Goal: Task Accomplishment & Management: Use online tool/utility

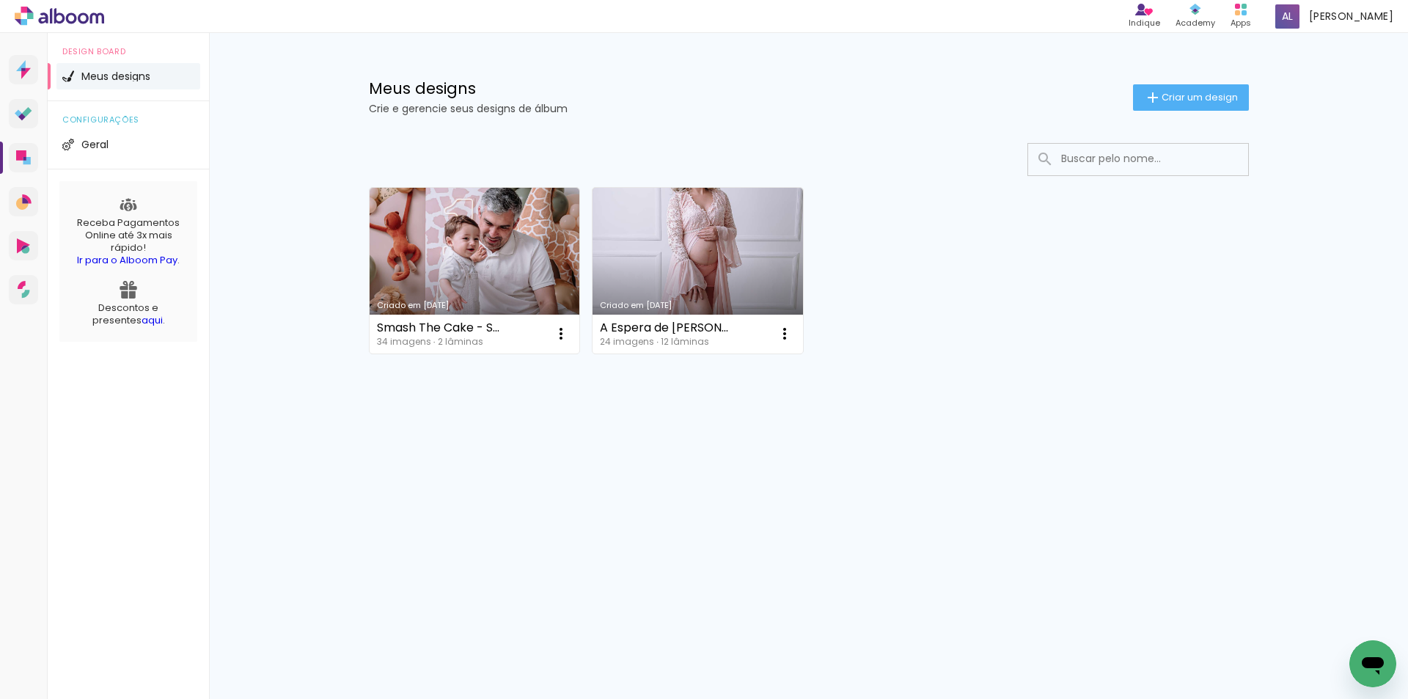
click at [105, 77] on span "Meus designs" at bounding box center [115, 76] width 69 height 10
click at [1195, 94] on span "Criar um design" at bounding box center [1200, 97] width 76 height 10
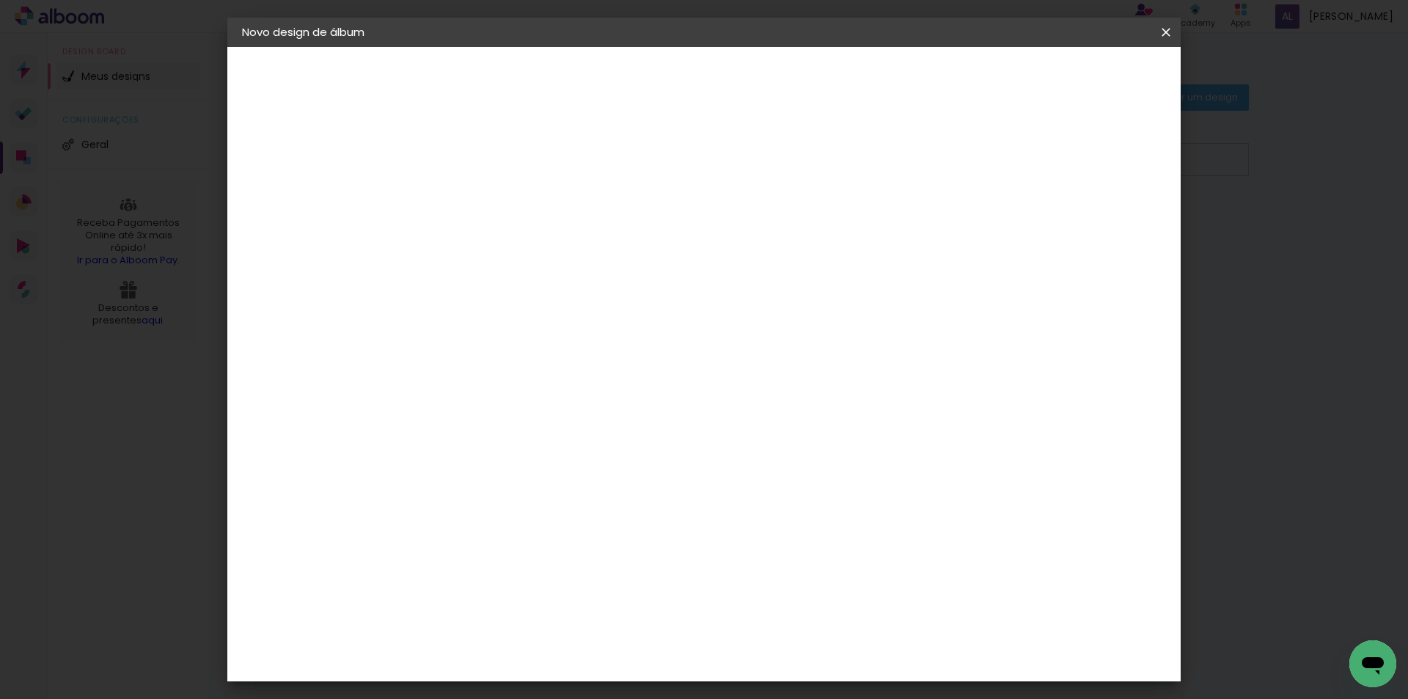
click at [482, 194] on input at bounding box center [482, 197] width 0 height 23
type input "Smash the Cake [PERSON_NAME]"
type paper-input "Smash the Cake [PERSON_NAME]"
click at [0, 0] on slot "Avançar" at bounding box center [0, 0] width 0 height 0
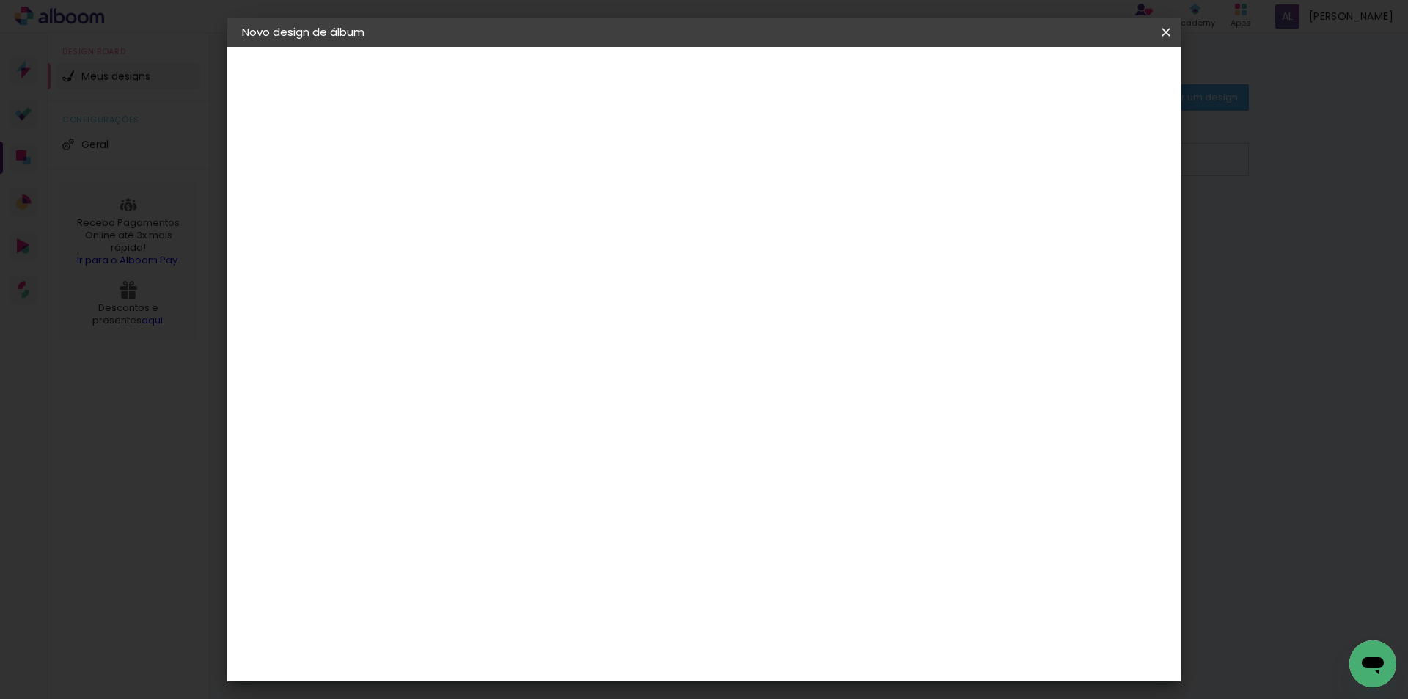
click at [498, 409] on div "Go image" at bounding box center [490, 420] width 36 height 23
click at [0, 0] on slot "Avançar" at bounding box center [0, 0] width 0 height 0
click at [557, 246] on iron-icon at bounding box center [548, 255] width 18 height 18
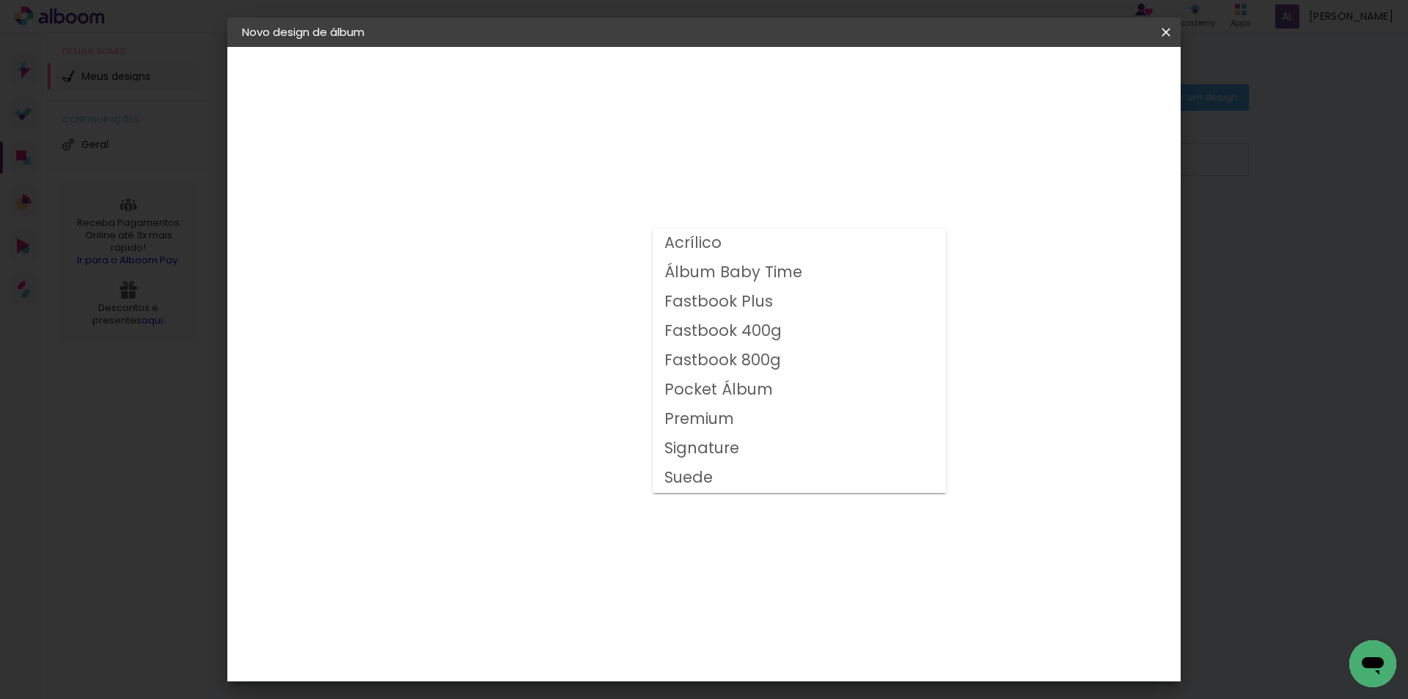
click at [0, 0] on slot "Fastbook 800g" at bounding box center [0, 0] width 0 height 0
type input "Fastbook 800g"
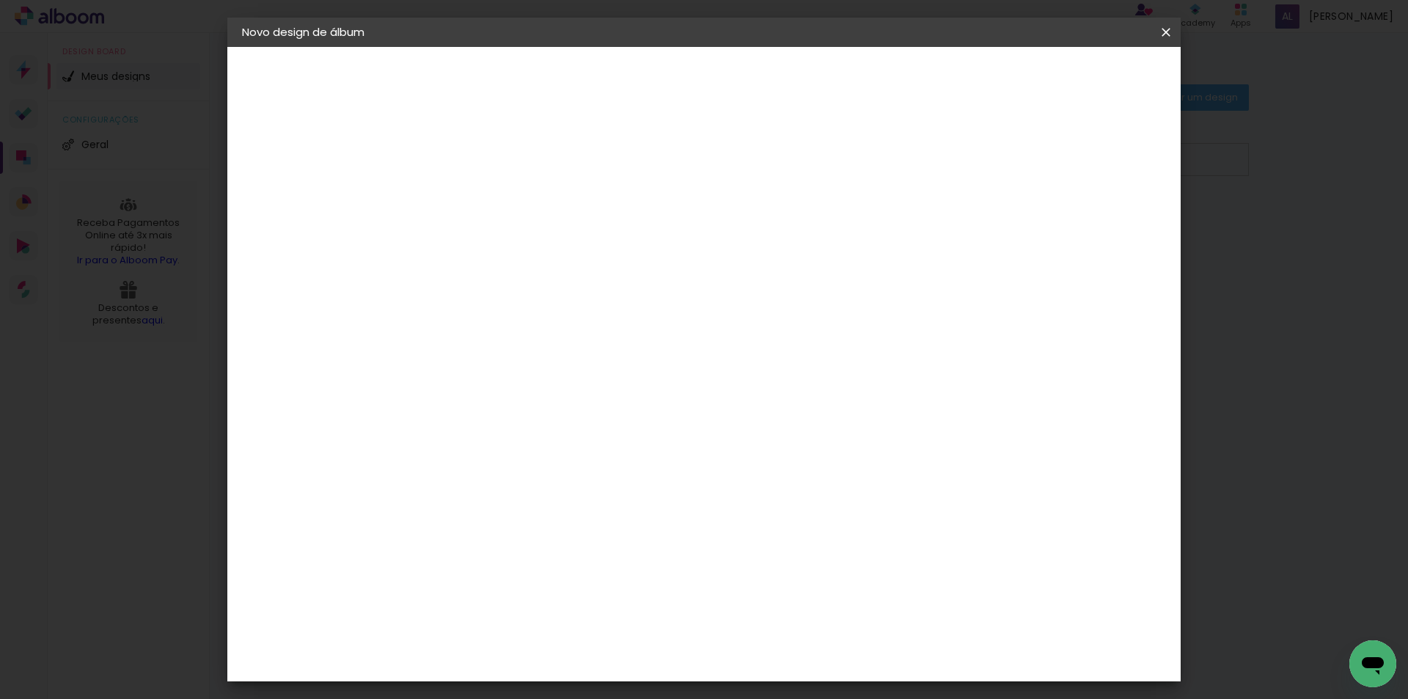
scroll to position [141, 0]
click at [581, 497] on span "20 × 20" at bounding box center [547, 521] width 68 height 48
click at [0, 0] on slot "Avançar" at bounding box center [0, 0] width 0 height 0
click at [992, 157] on div at bounding box center [984, 158] width 13 height 13
type paper-checkbox "on"
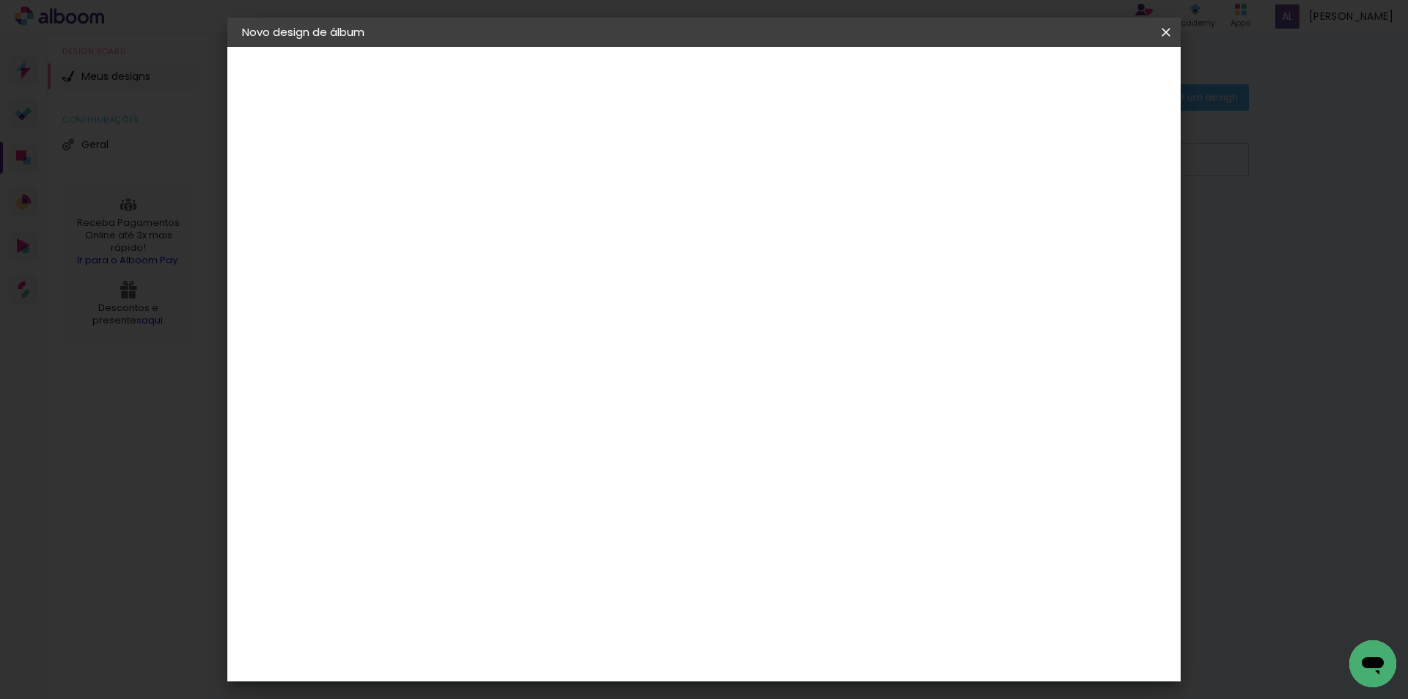
click at [1074, 80] on span "Iniciar design" at bounding box center [1041, 78] width 67 height 10
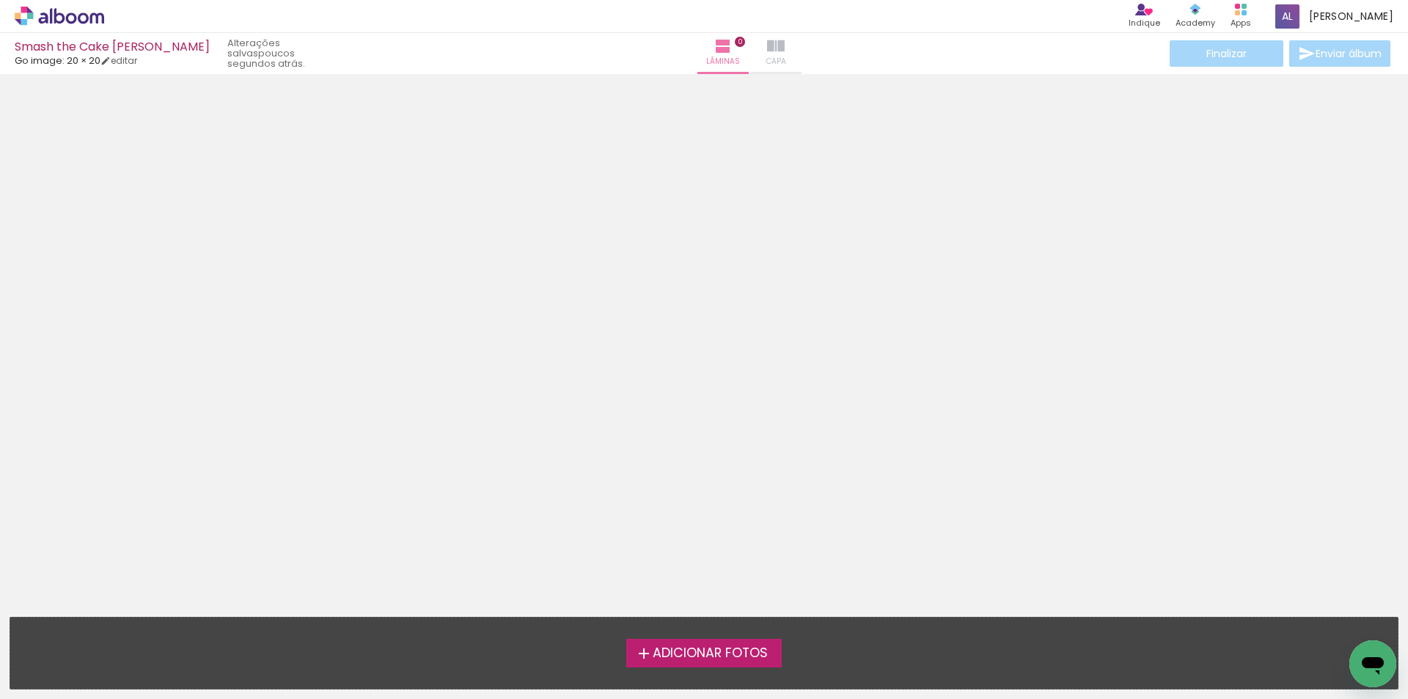
click at [767, 50] on iron-icon at bounding box center [776, 46] width 18 height 18
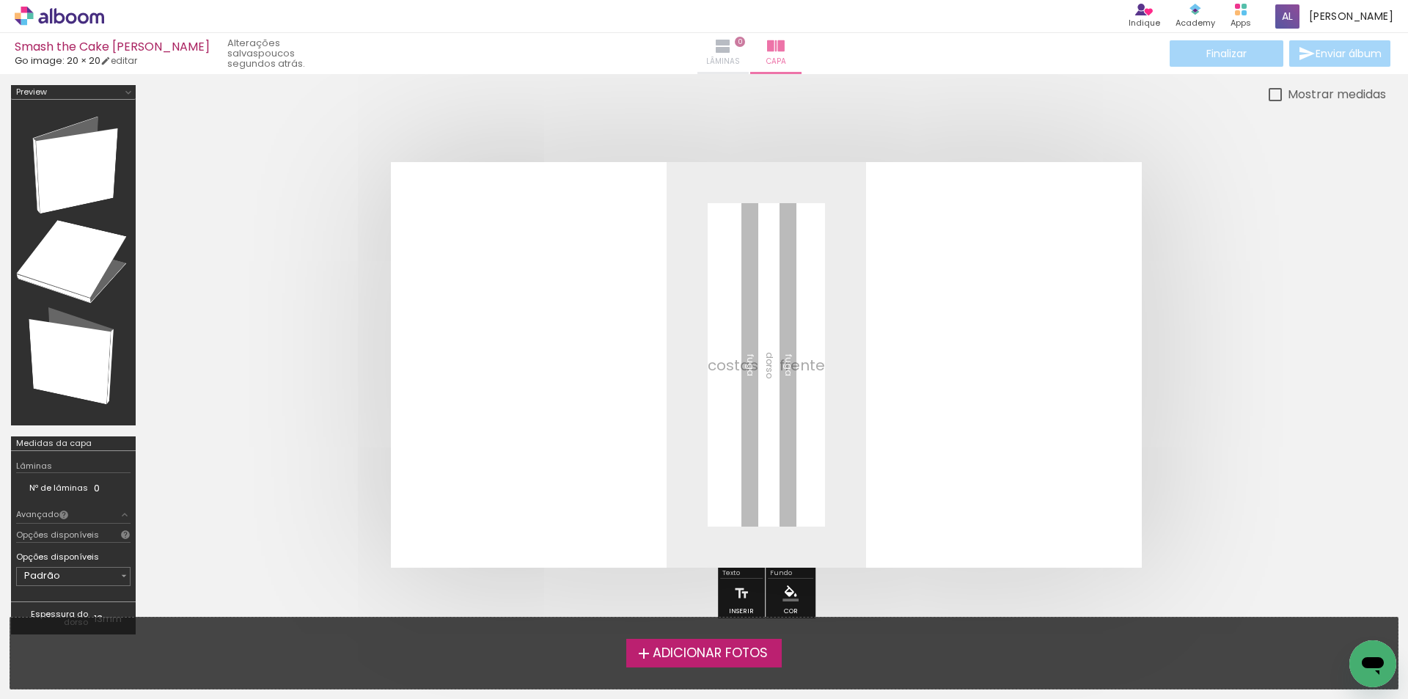
click at [714, 45] on iron-icon at bounding box center [723, 46] width 18 height 18
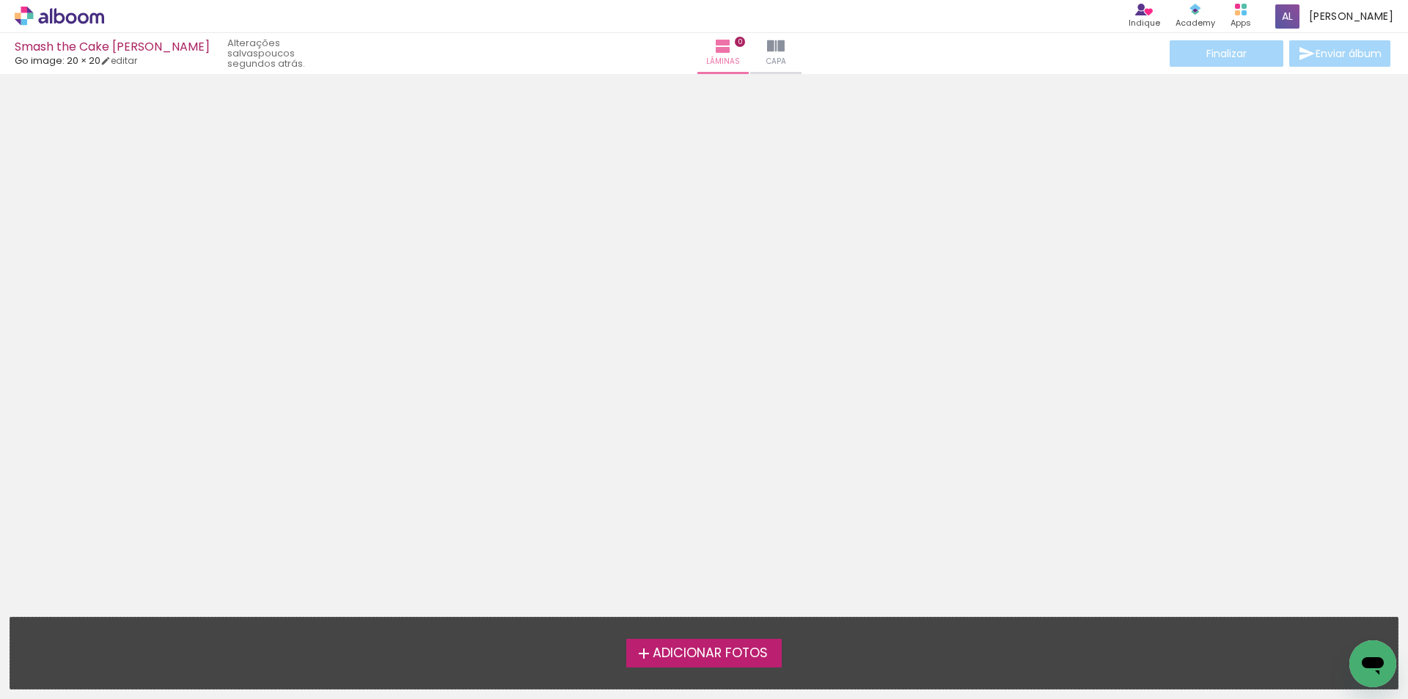
scroll to position [46, 0]
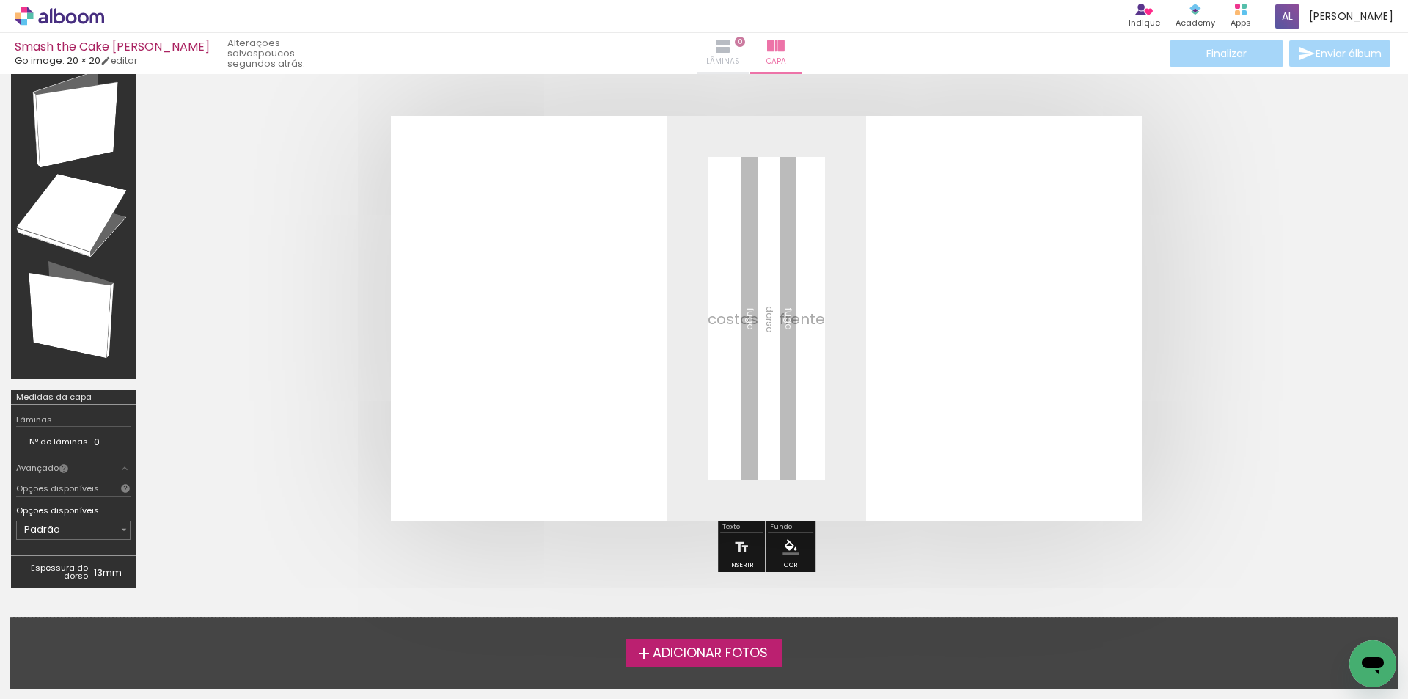
click at [714, 54] on iron-icon at bounding box center [723, 46] width 18 height 18
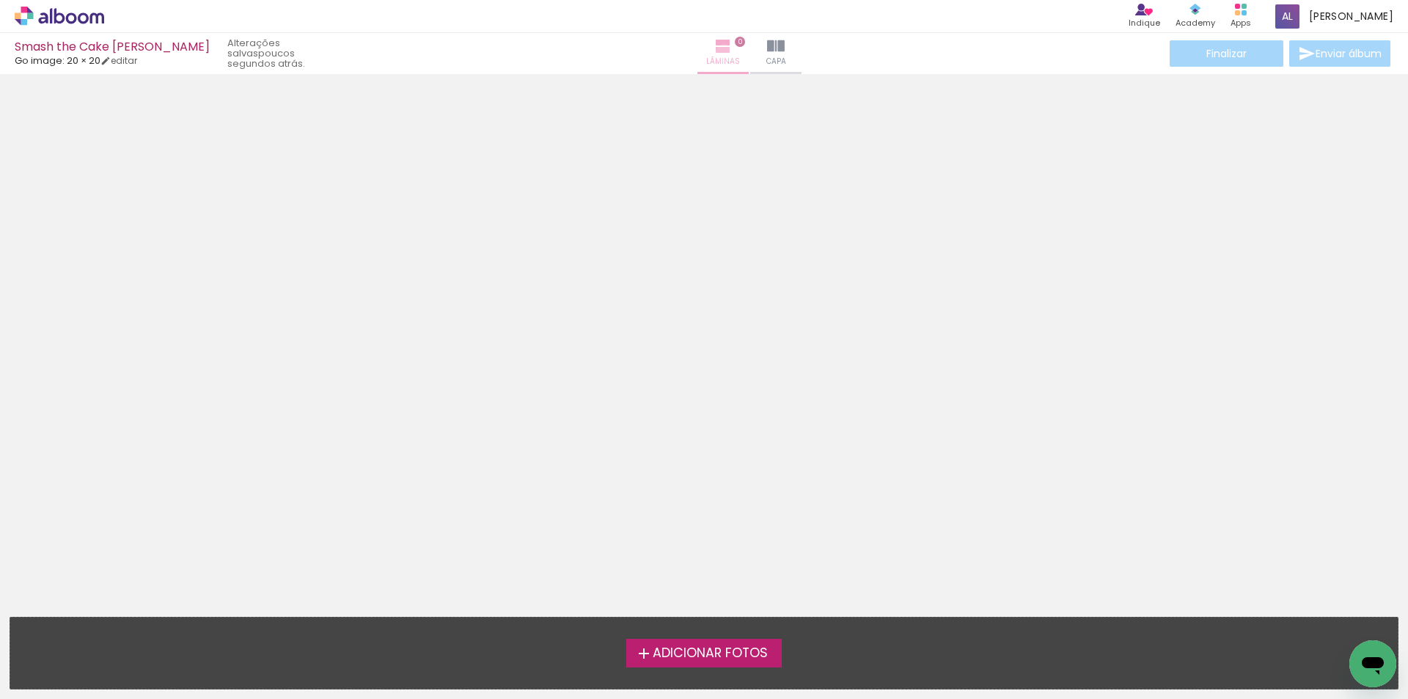
click at [714, 53] on iron-icon at bounding box center [723, 46] width 18 height 18
click at [744, 654] on span "Adicionar Fotos" at bounding box center [710, 653] width 115 height 13
click at [0, 0] on input "file" at bounding box center [0, 0] width 0 height 0
click at [714, 43] on iron-icon at bounding box center [723, 46] width 18 height 18
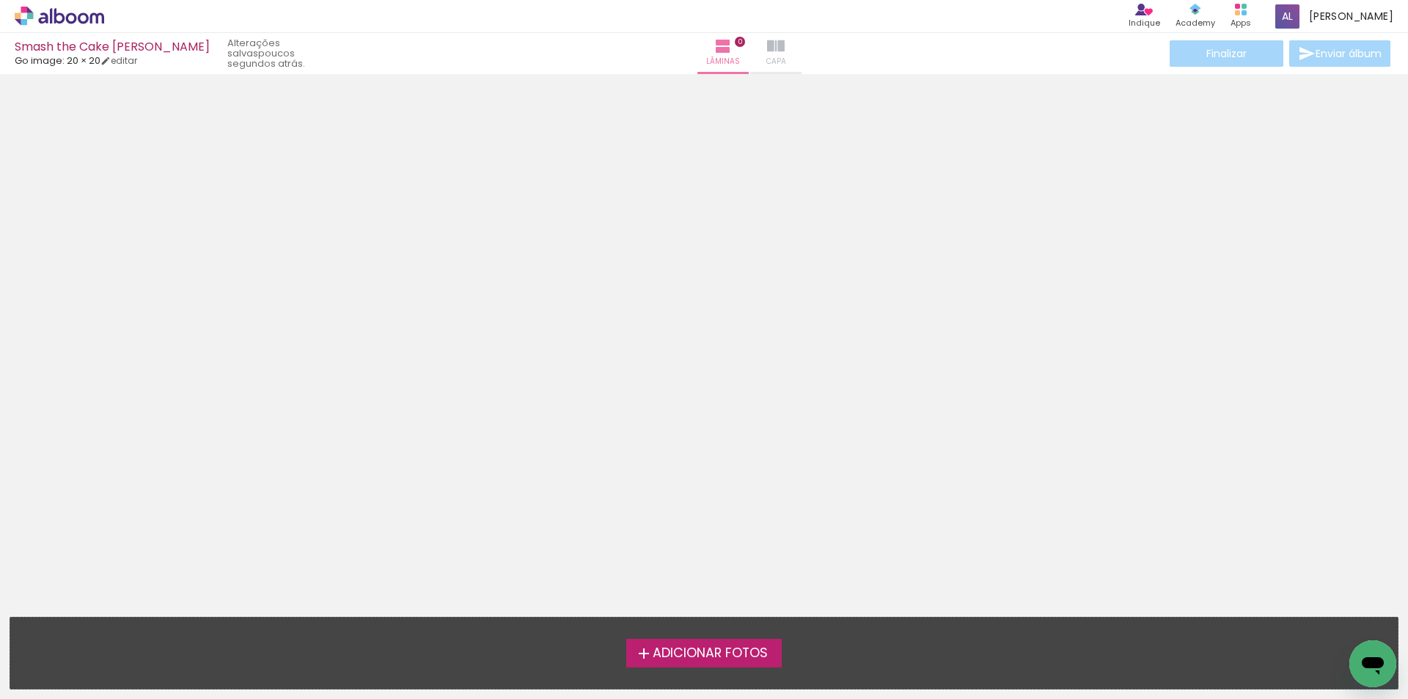
click at [766, 55] on span "Capa" at bounding box center [776, 61] width 20 height 13
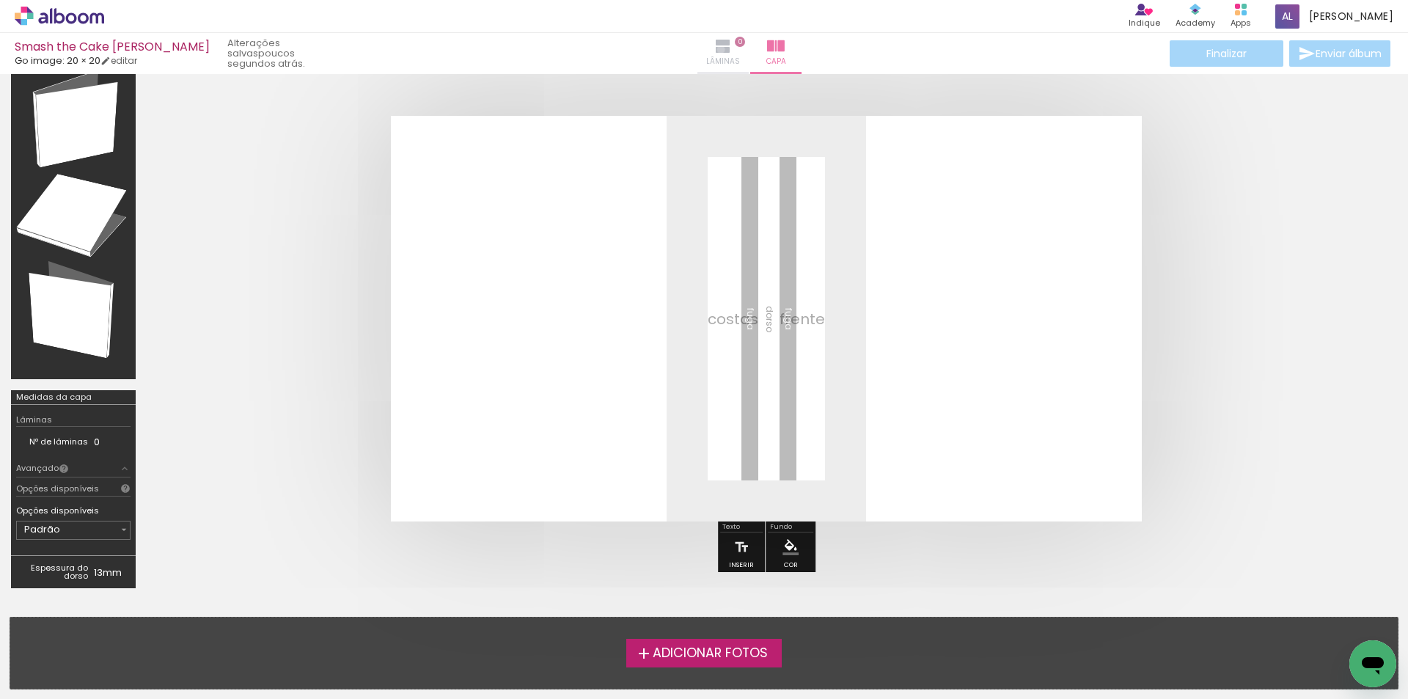
click at [714, 49] on iron-icon at bounding box center [723, 46] width 18 height 18
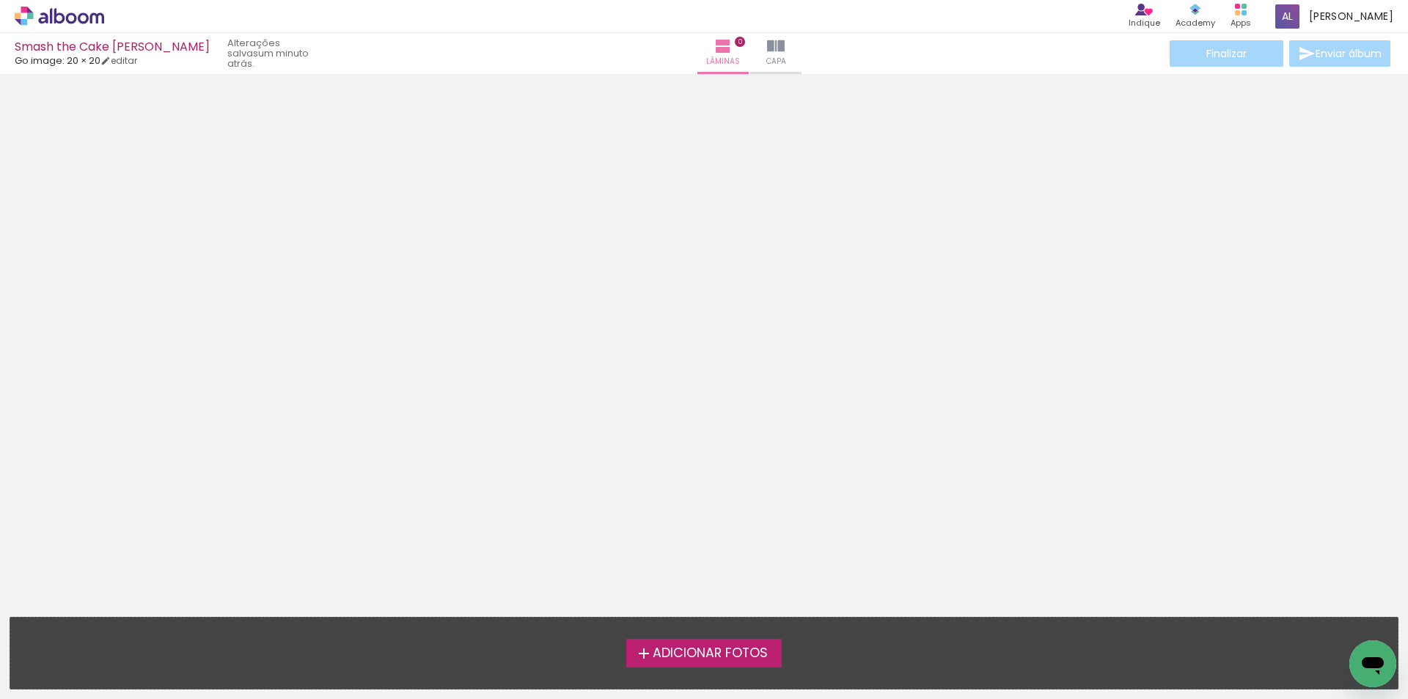
click at [76, 16] on icon at bounding box center [59, 16] width 89 height 19
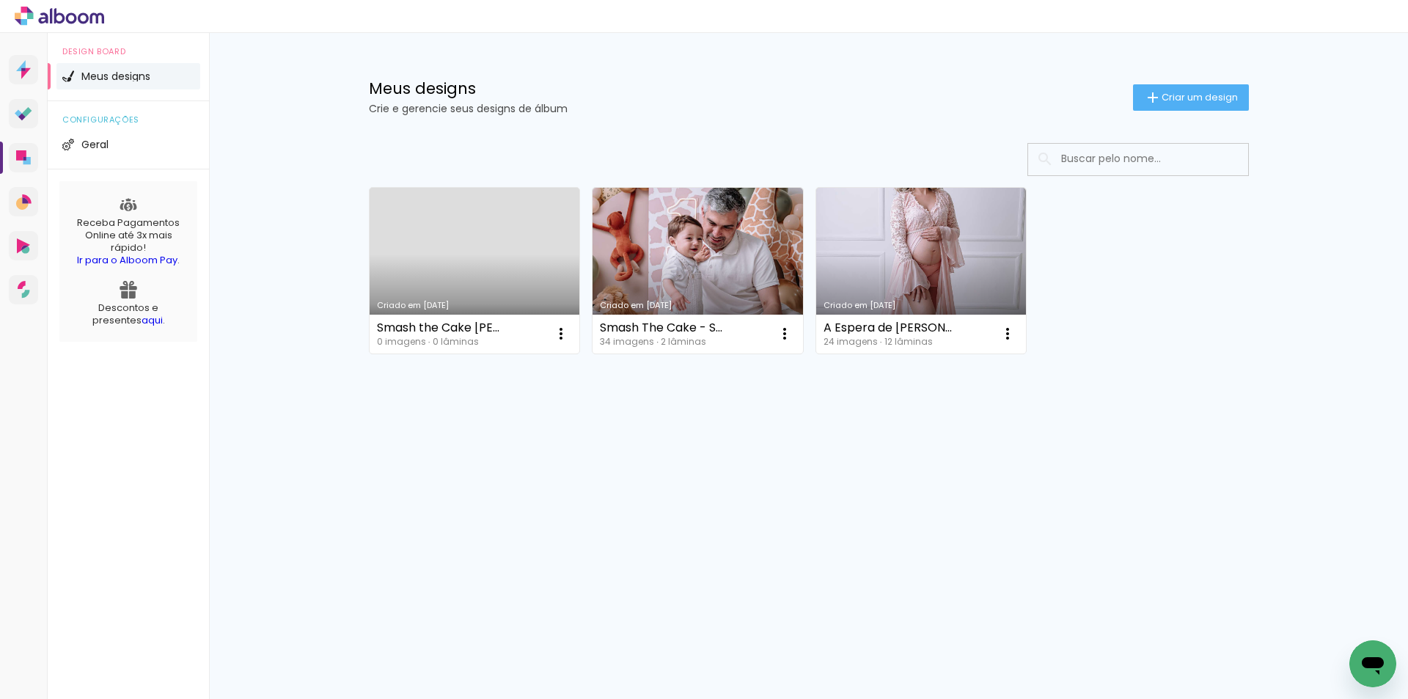
click at [451, 244] on link "Criado em [DATE]" at bounding box center [475, 271] width 210 height 166
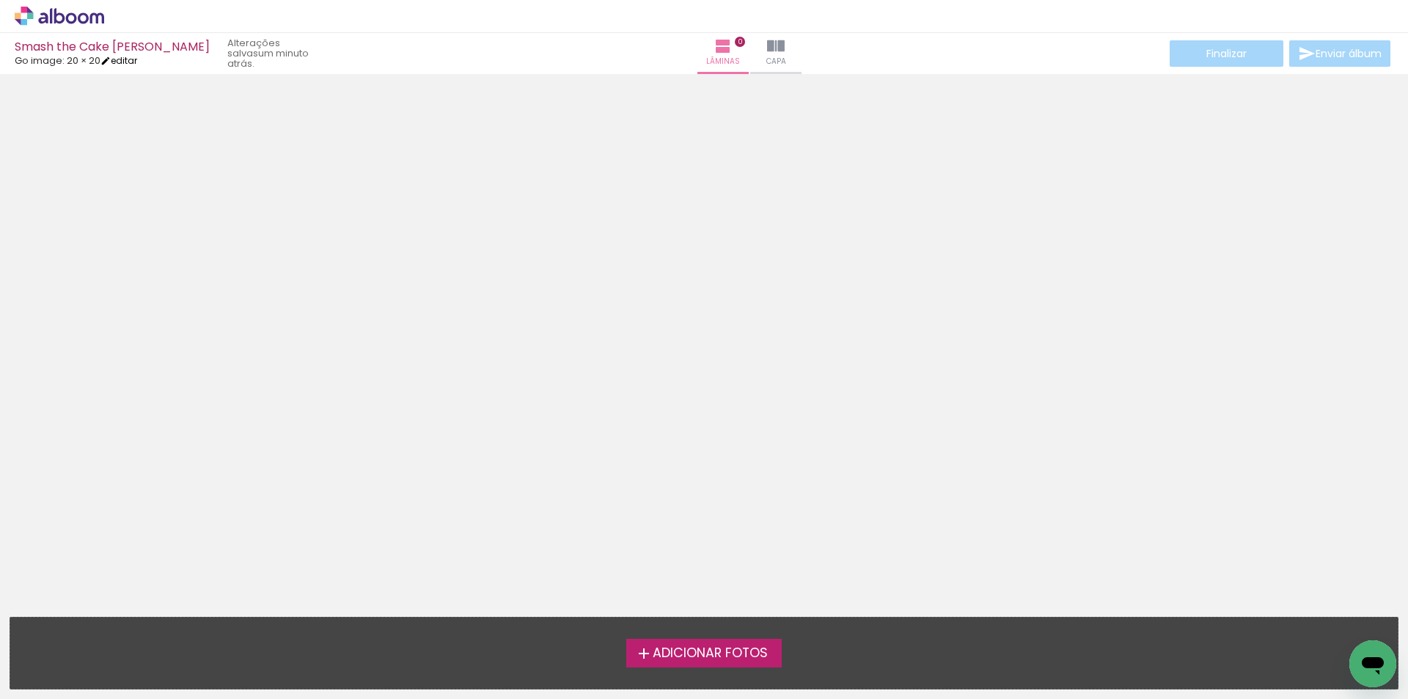
click at [129, 59] on link "editar" at bounding box center [118, 60] width 37 height 12
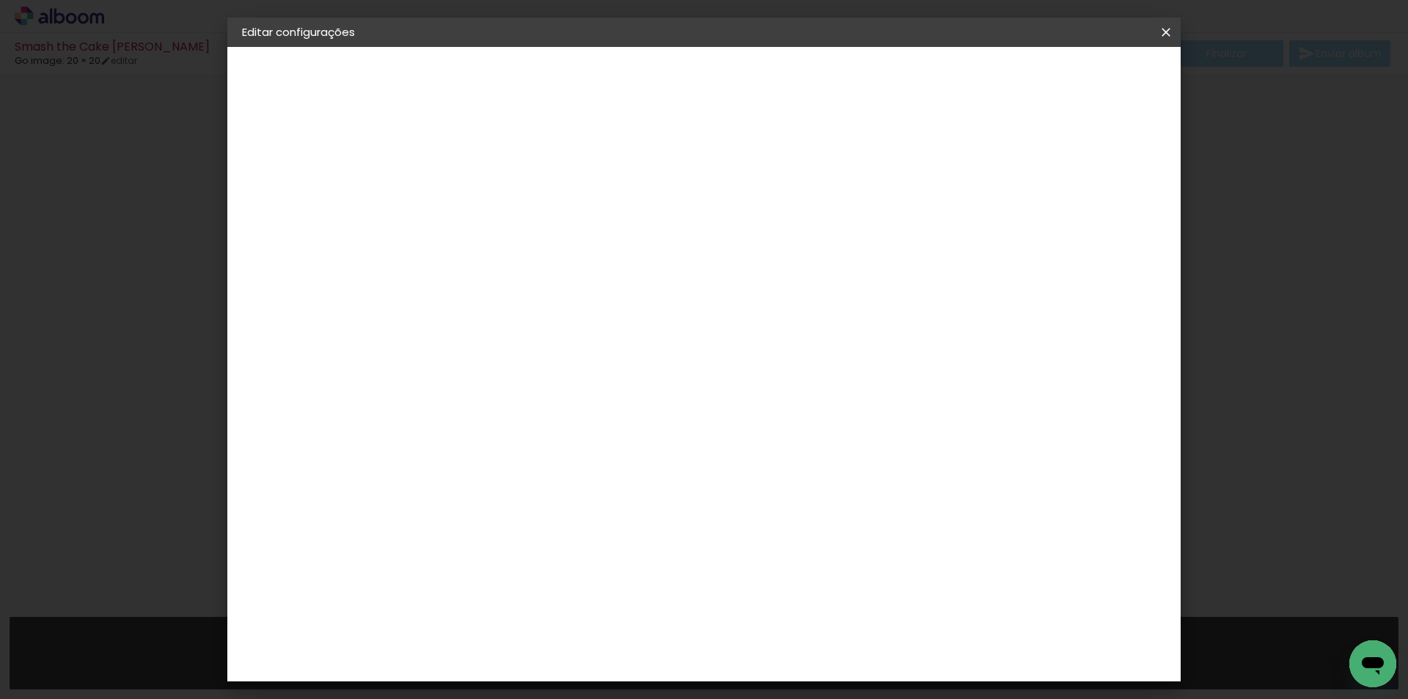
click at [992, 160] on div at bounding box center [984, 158] width 13 height 13
type paper-checkbox "on"
click at [970, 440] on div at bounding box center [894, 395] width 151 height 227
click at [673, 340] on div at bounding box center [634, 338] width 170 height 112
click at [676, 458] on div at bounding box center [634, 454] width 170 height 112
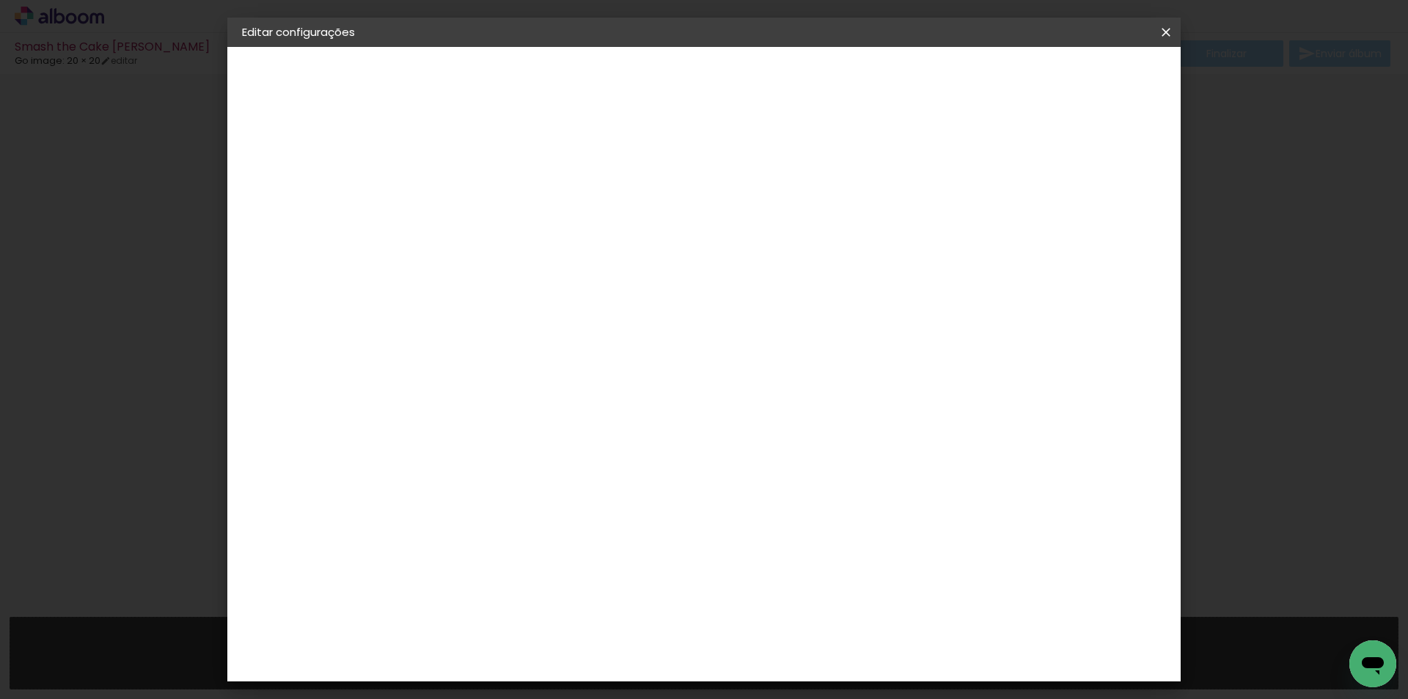
click at [956, 406] on div at bounding box center [894, 395] width 151 height 227
click at [1072, 86] on paper-button "Salvar configurações" at bounding box center [1020, 77] width 138 height 25
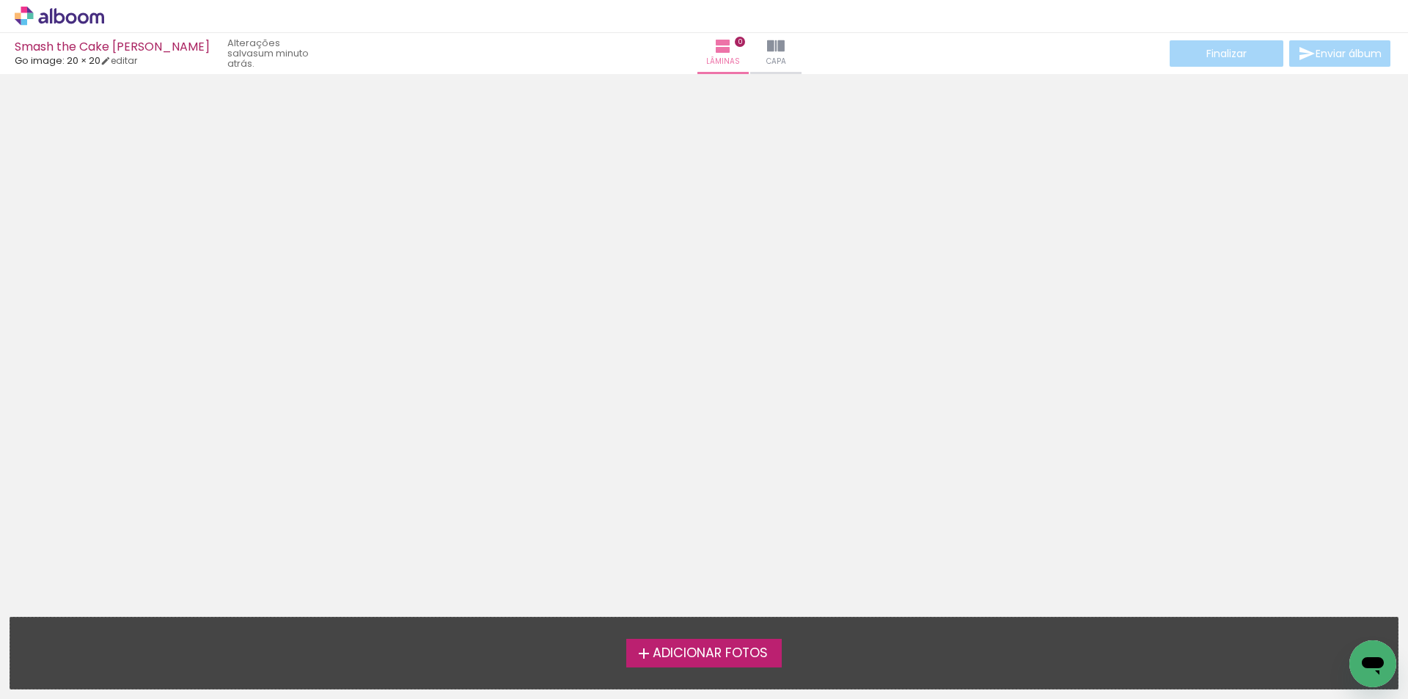
click at [740, 649] on span "Adicionar Fotos" at bounding box center [710, 653] width 115 height 13
click at [0, 0] on input "file" at bounding box center [0, 0] width 0 height 0
click at [77, 19] on icon at bounding box center [59, 16] width 89 height 19
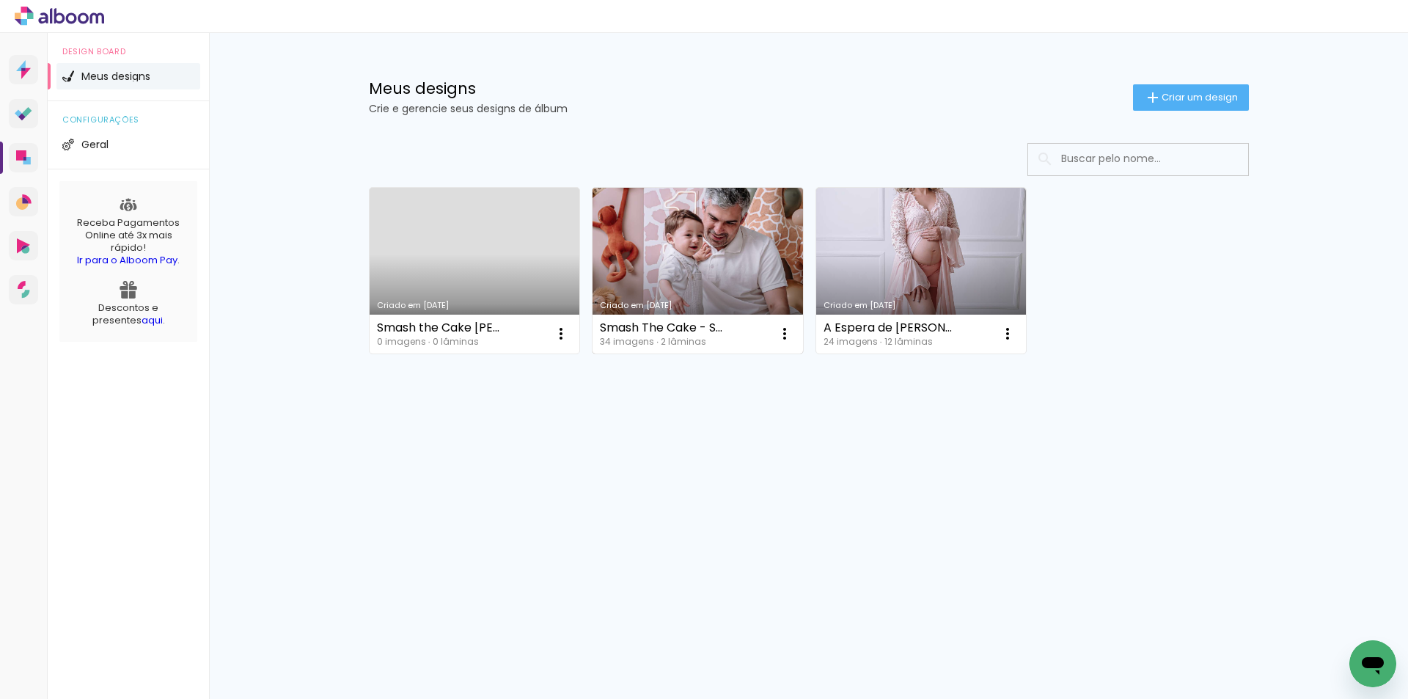
click at [661, 261] on link "Criado em [DATE]" at bounding box center [698, 271] width 210 height 166
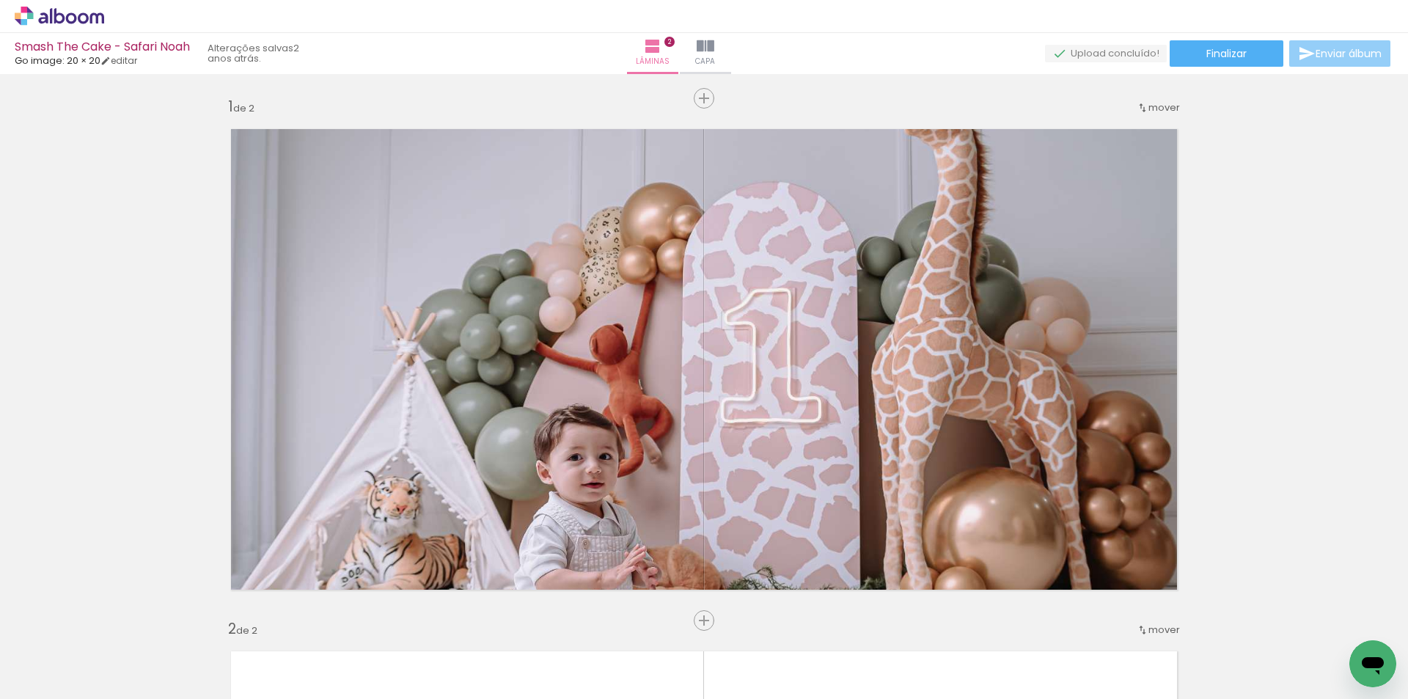
click at [1334, 52] on span "Enviar álbum" at bounding box center [1349, 53] width 66 height 10
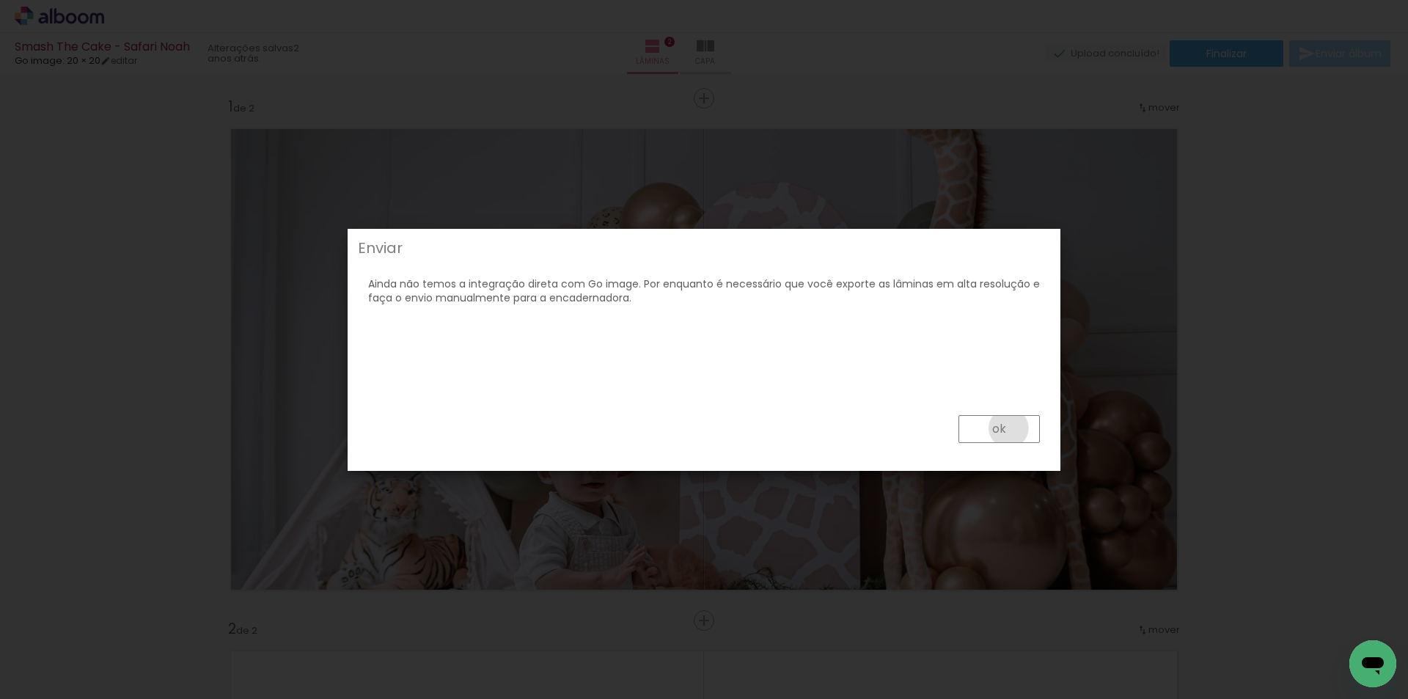
click at [1009, 428] on paper-button "ok" at bounding box center [999, 429] width 81 height 28
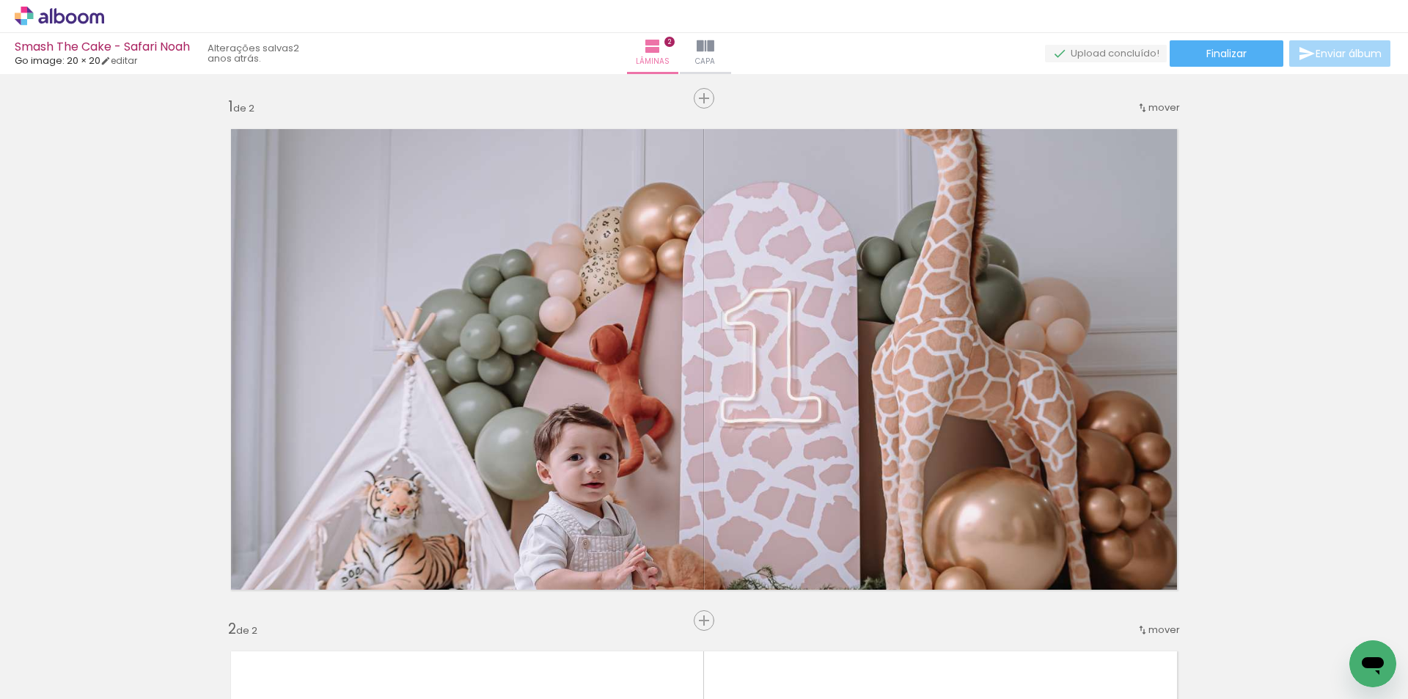
click at [87, 18] on icon at bounding box center [83, 17] width 11 height 11
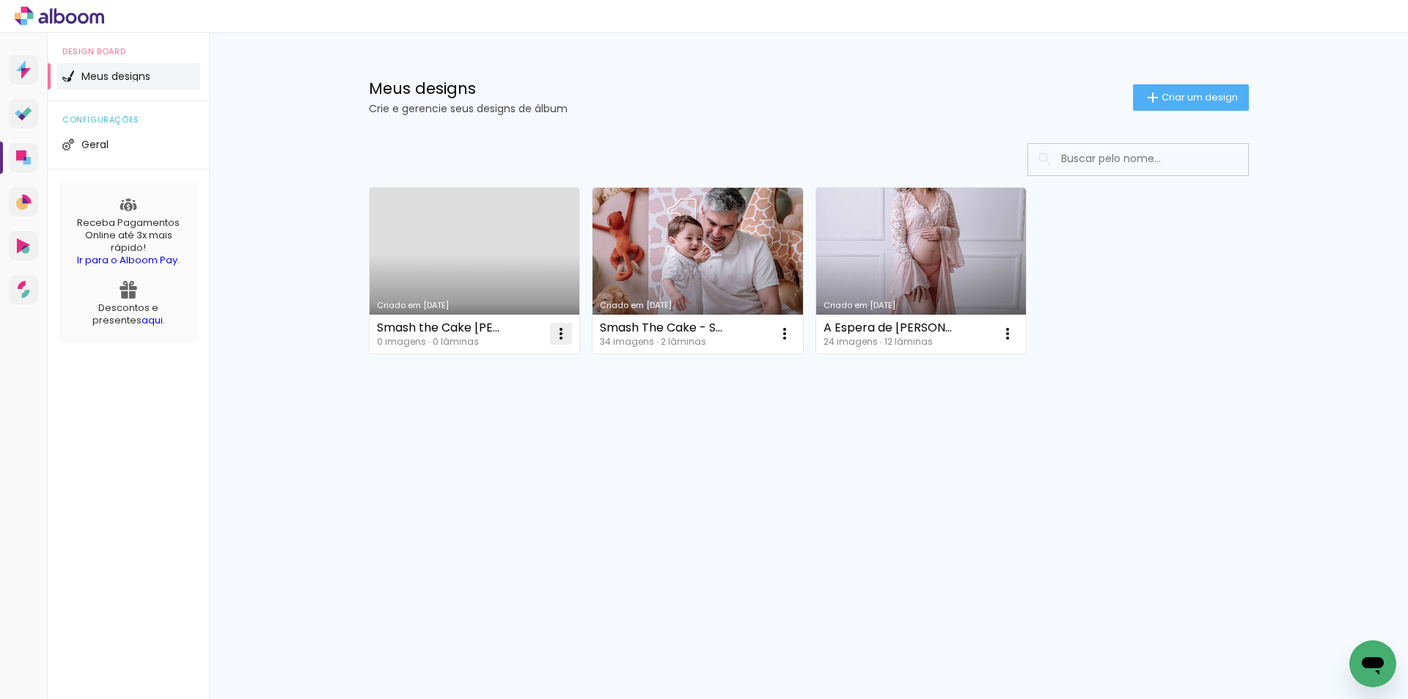
click at [560, 333] on iron-icon at bounding box center [561, 334] width 18 height 18
click at [483, 425] on span "Excluir" at bounding box center [479, 430] width 32 height 10
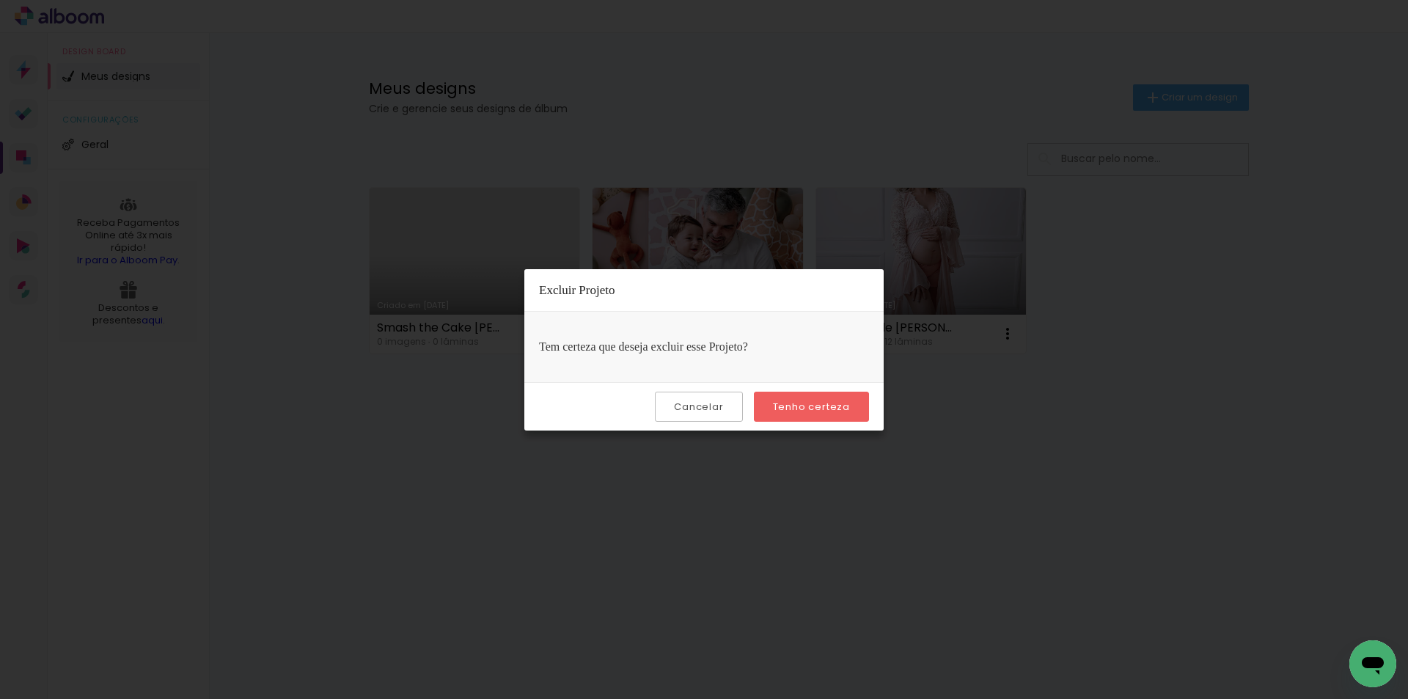
click at [0, 0] on slot "Tenho certeza" at bounding box center [0, 0] width 0 height 0
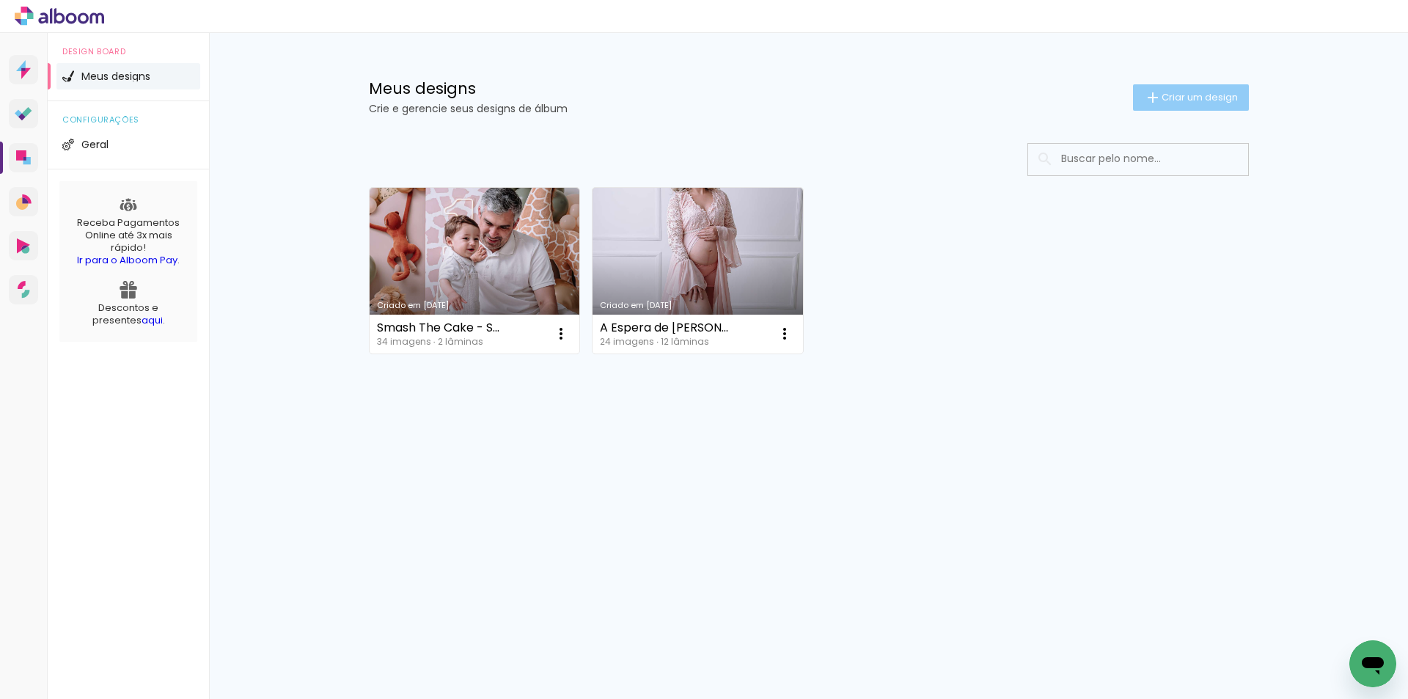
click at [1194, 96] on span "Criar um design" at bounding box center [1200, 97] width 76 height 10
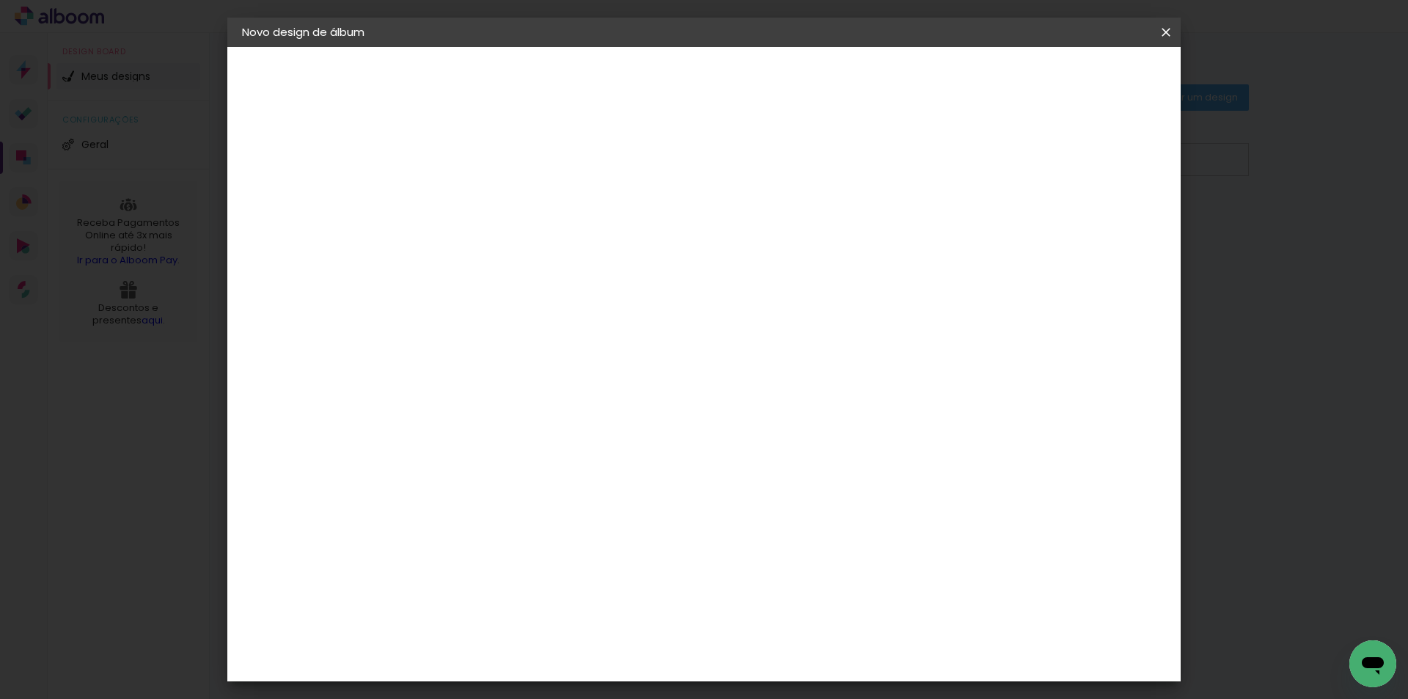
click at [482, 208] on div at bounding box center [482, 208] width 0 height 1
type input "Smash [PERSON_NAME]"
type paper-input "Smash [PERSON_NAME]"
click at [0, 0] on slot "Avançar" at bounding box center [0, 0] width 0 height 0
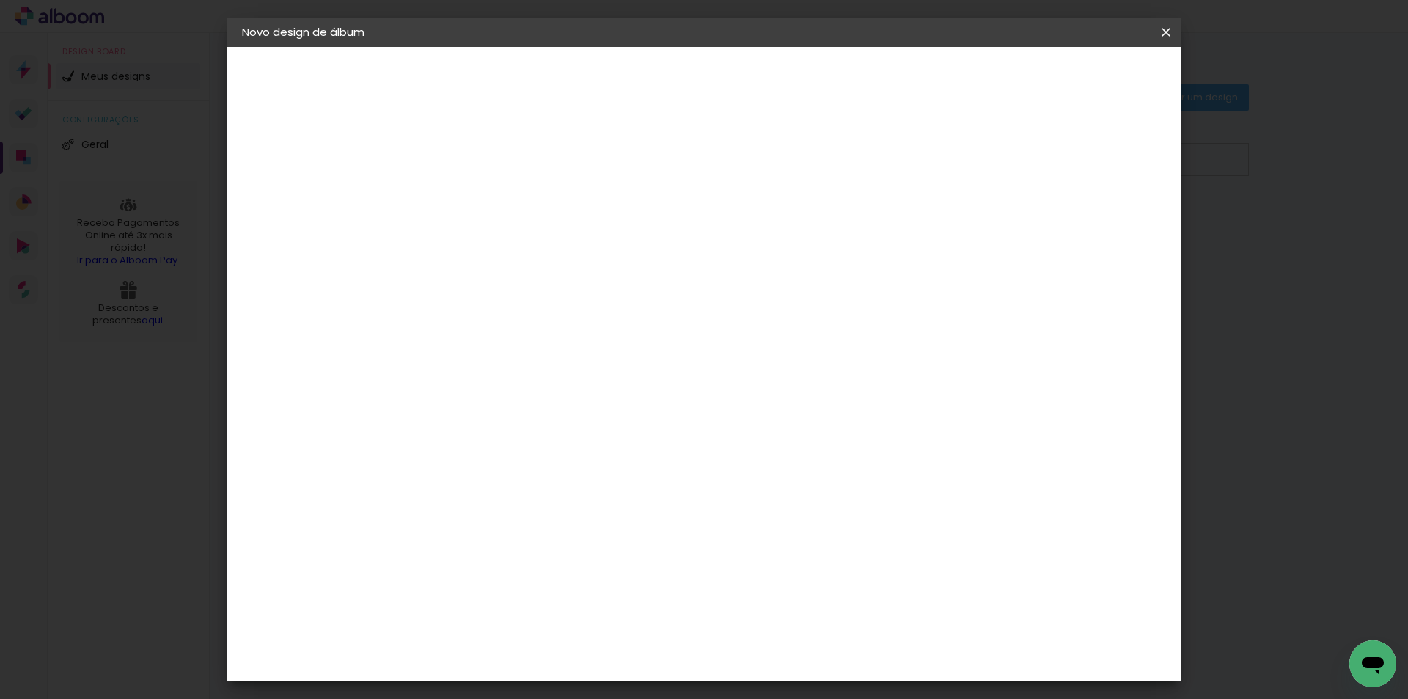
click at [492, 556] on div "Go image" at bounding box center [490, 567] width 36 height 23
click at [0, 0] on slot "Avançar" at bounding box center [0, 0] width 0 height 0
click at [557, 246] on iron-icon at bounding box center [548, 255] width 18 height 18
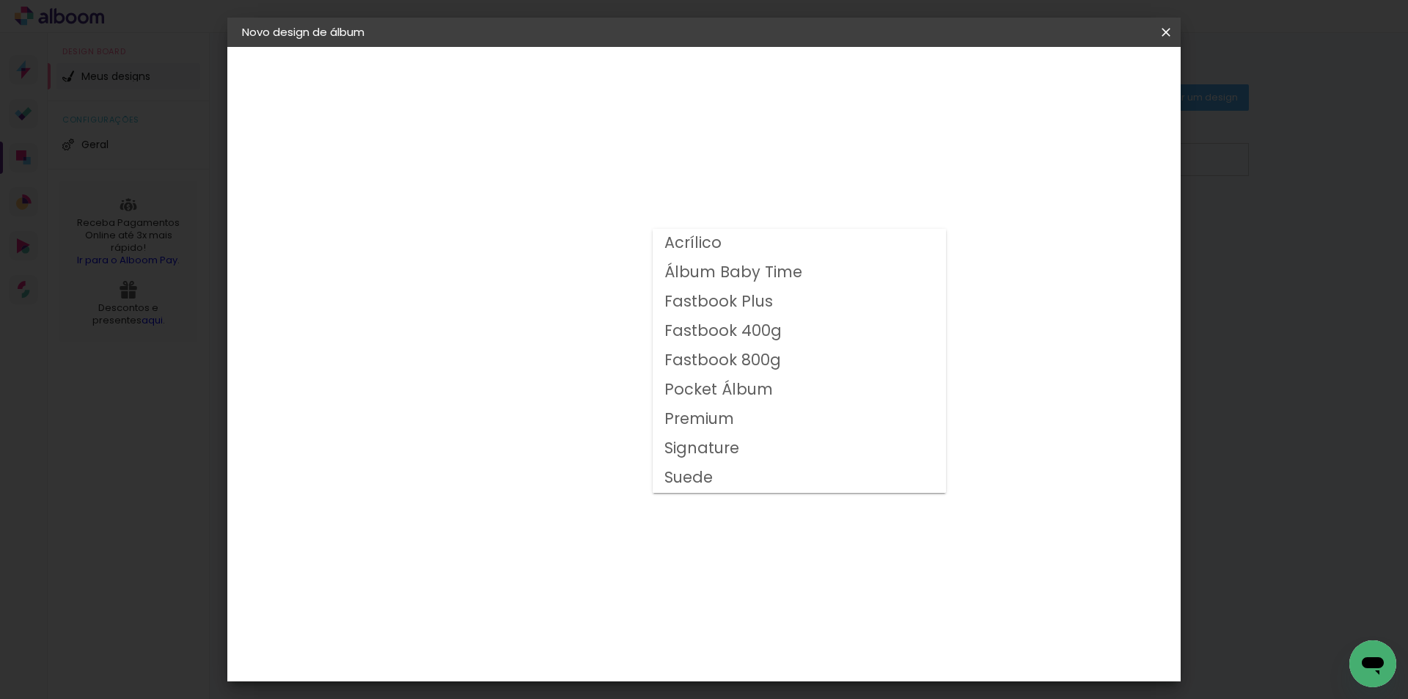
click at [0, 0] on slot "Fastbook 800g" at bounding box center [0, 0] width 0 height 0
type input "Fastbook 800g"
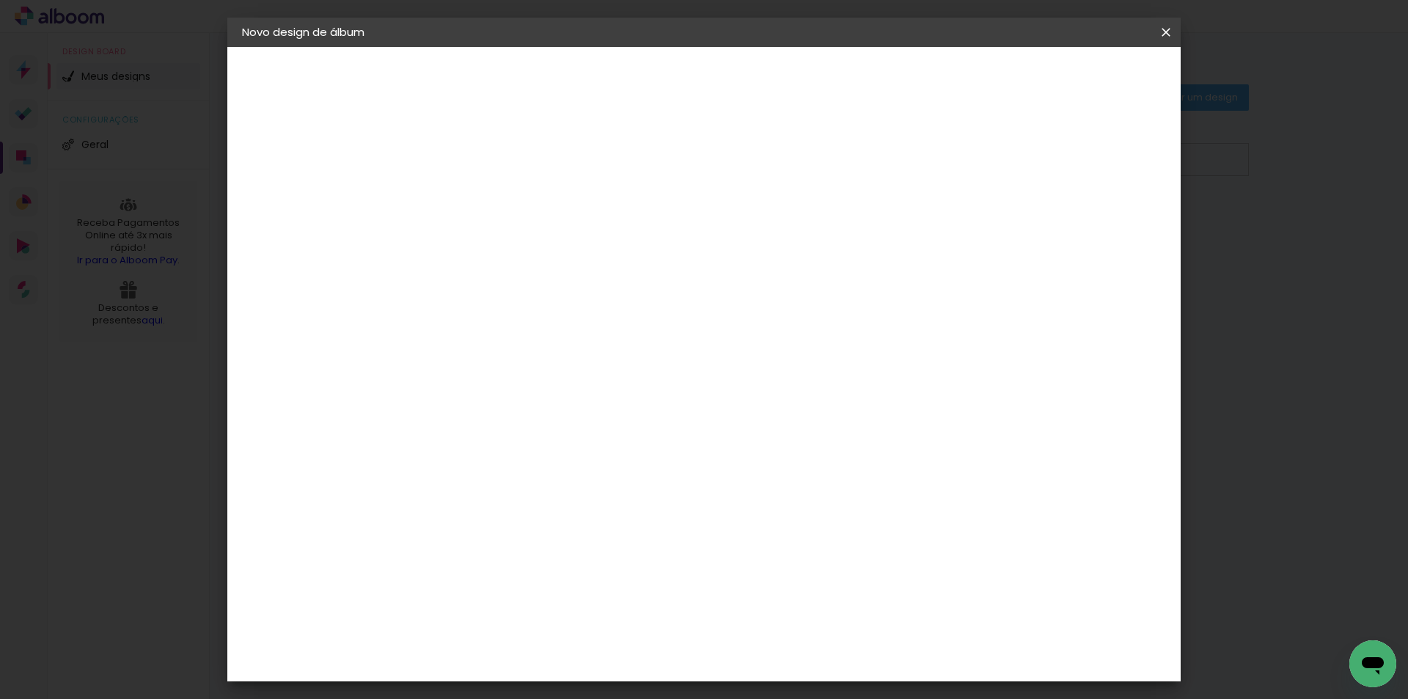
scroll to position [147, 0]
click at [635, 491] on span "20 × 20 cm" at bounding box center [608, 515] width 54 height 48
click at [0, 0] on slot "Avançar" at bounding box center [0, 0] width 0 height 0
click at [992, 164] on div at bounding box center [984, 158] width 13 height 13
type paper-checkbox "on"
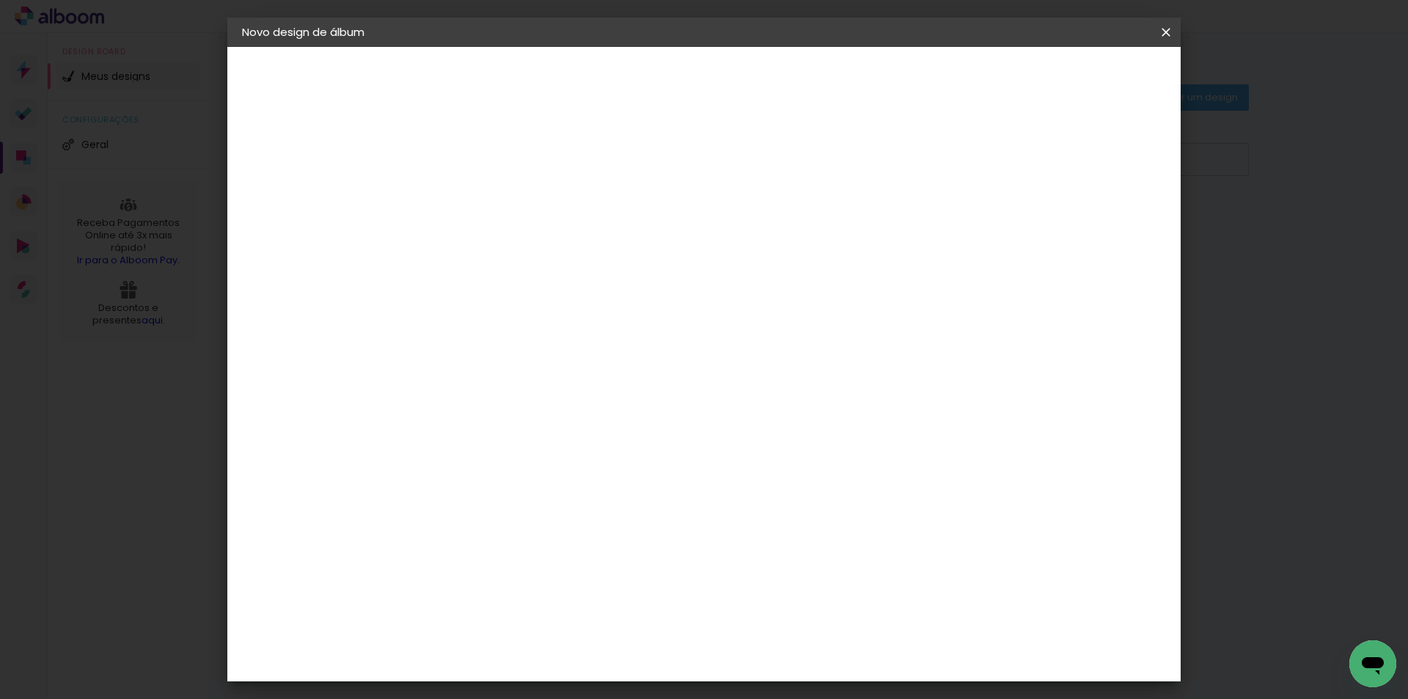
click at [1074, 77] on span "Iniciar design" at bounding box center [1041, 78] width 67 height 10
